Goal: Information Seeking & Learning: Learn about a topic

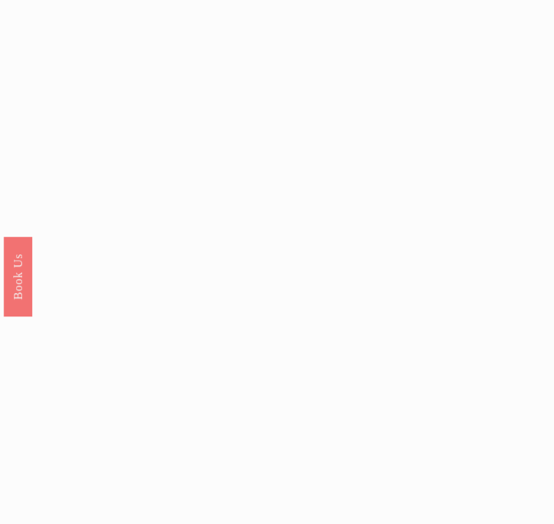
scroll to position [803, 0]
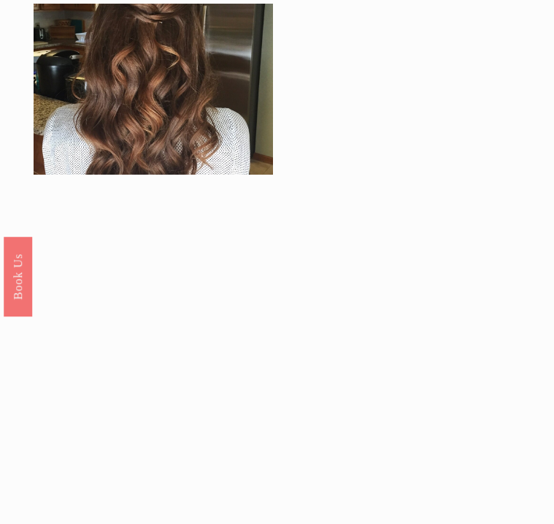
scroll to position [949, 0]
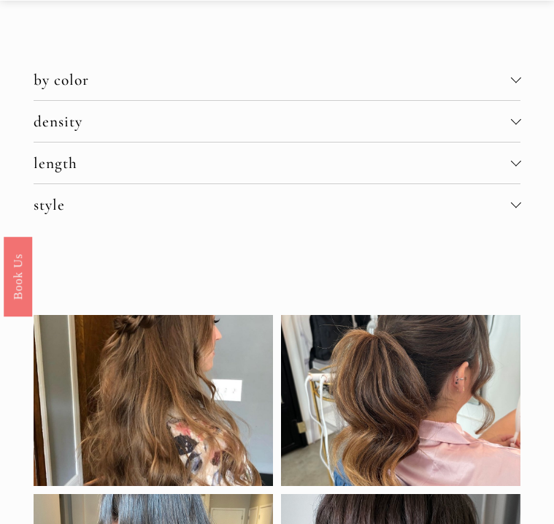
scroll to position [73, 0]
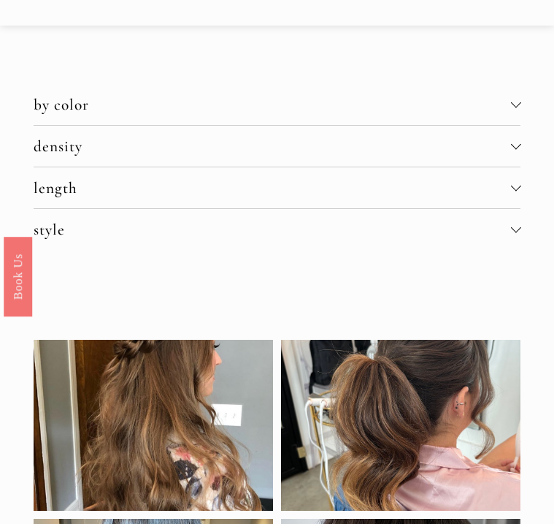
click at [103, 147] on span "density" at bounding box center [273, 146] width 478 height 19
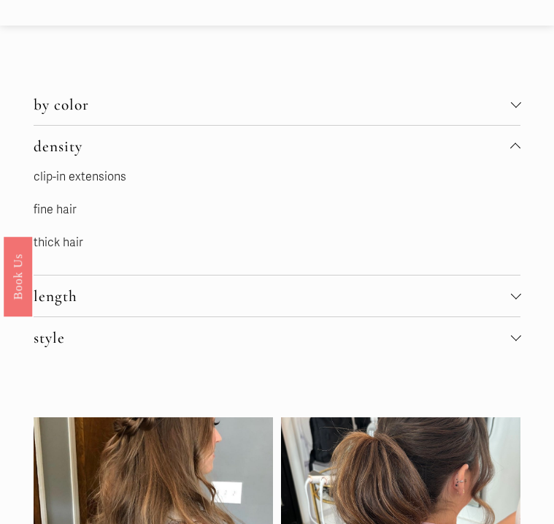
click at [61, 239] on link "thick hair" at bounding box center [59, 242] width 50 height 15
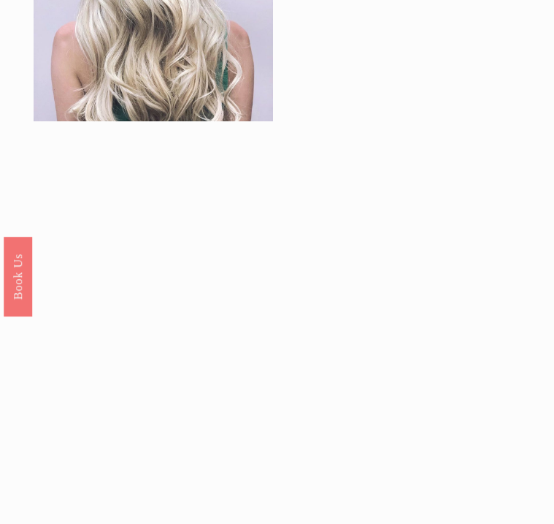
scroll to position [876, 0]
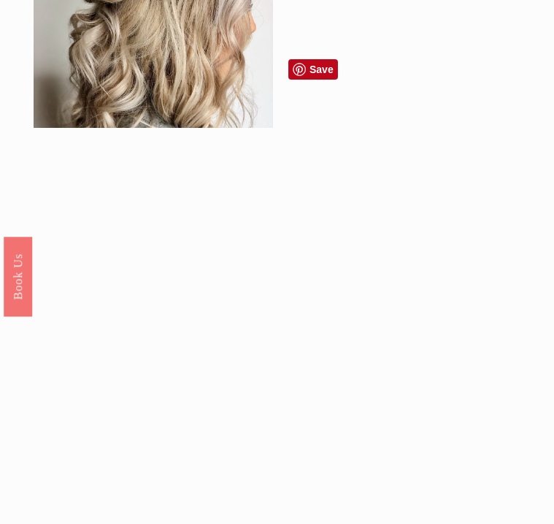
scroll to position [803, 0]
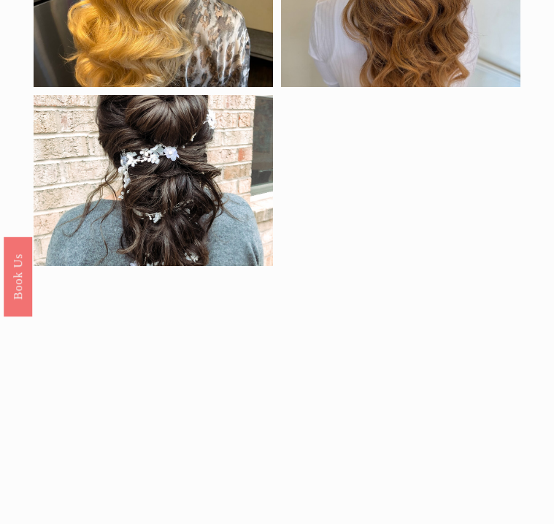
scroll to position [876, 0]
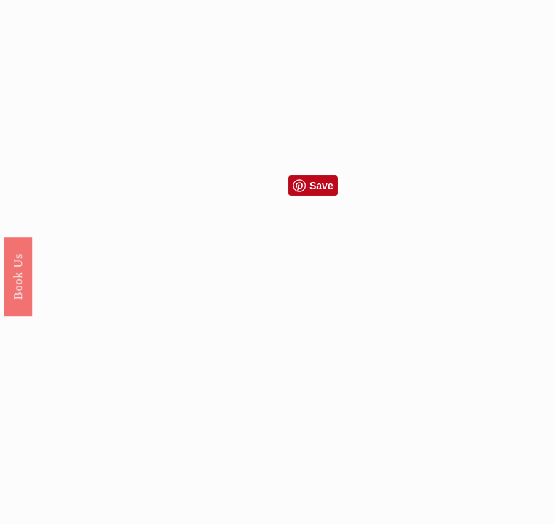
scroll to position [949, 0]
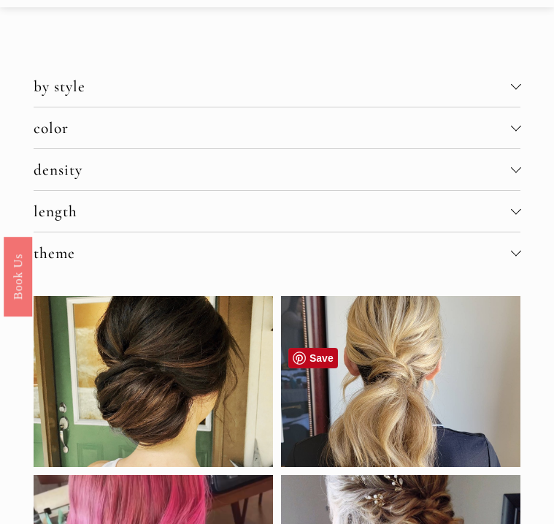
scroll to position [73, 0]
